Goal: Navigation & Orientation: Find specific page/section

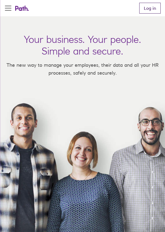
click at [147, 9] on link "Log in" at bounding box center [149, 8] width 21 height 11
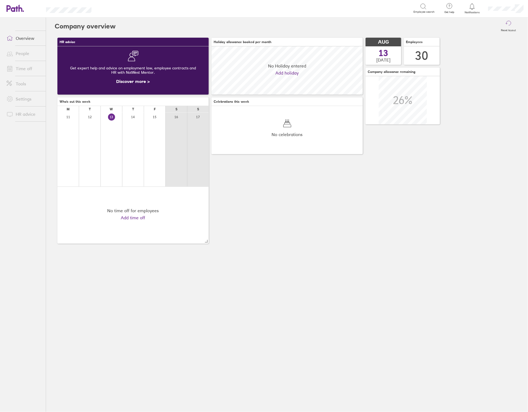
scroll to position [48, 152]
click at [25, 53] on link "People" at bounding box center [24, 53] width 44 height 11
